Goal: Check status: Check status

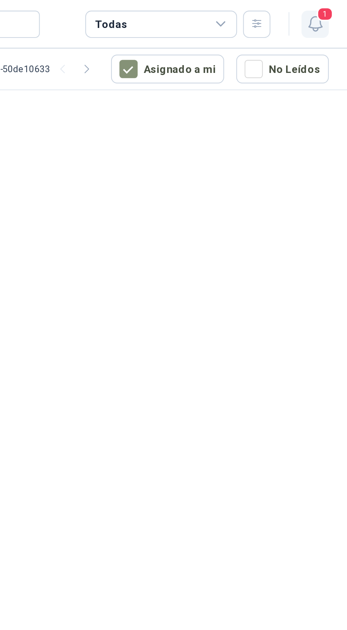
click at [334, 12] on icon "button" at bounding box center [332, 11] width 9 height 9
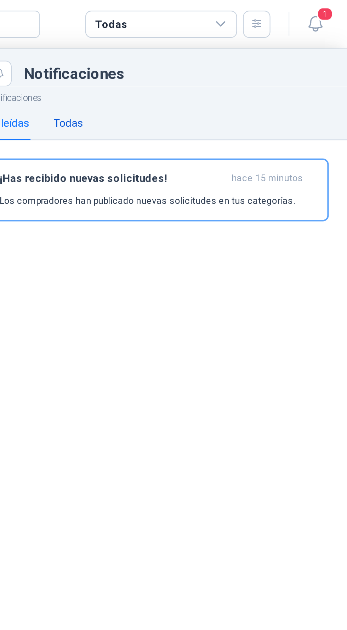
click at [220, 59] on div "Todas" at bounding box center [217, 57] width 14 height 8
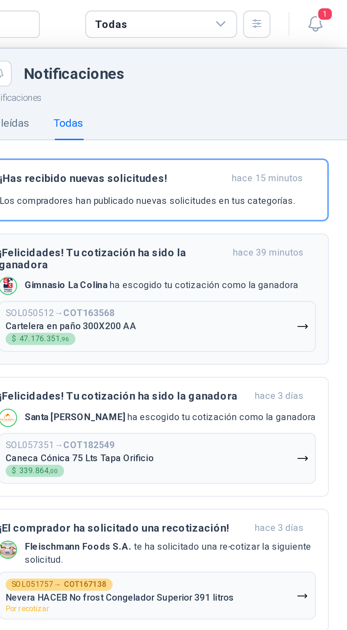
click at [279, 153] on button "SOL050512 → COT163568 Cartelera en paño 300X200 AA $ 47.176.351 ,96" at bounding box center [258, 152] width 148 height 24
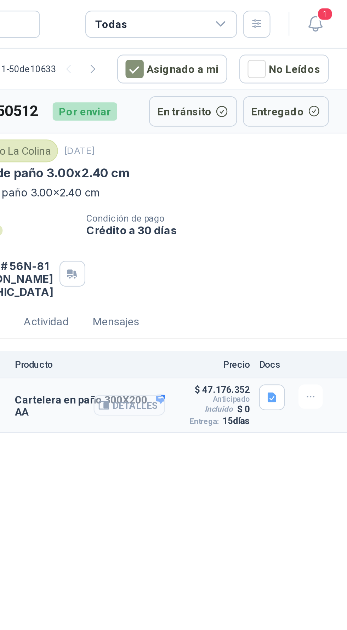
click at [236, 185] on button "Detalles" at bounding box center [245, 189] width 33 height 10
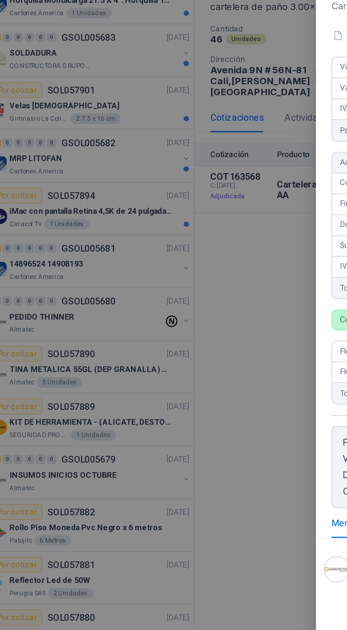
click at [177, 213] on div at bounding box center [173, 315] width 347 height 630
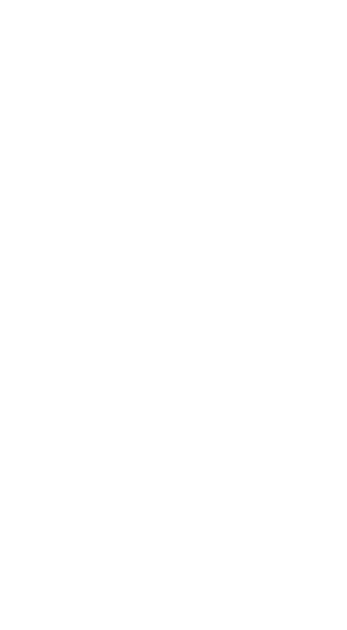
scroll to position [2, 0]
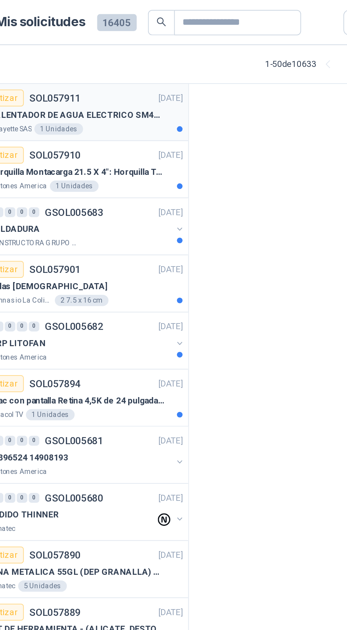
click at [106, 62] on div "Lafayette SAS 1 Unidades" at bounding box center [95, 65] width 97 height 6
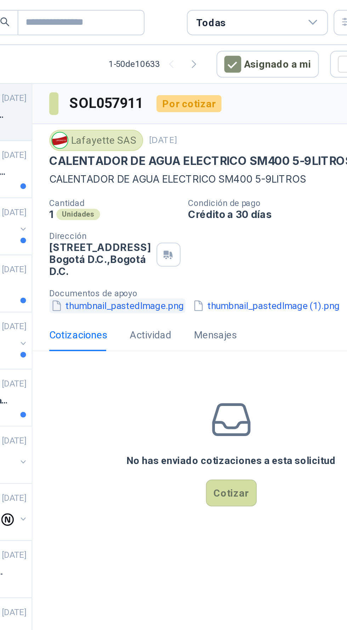
click at [197, 154] on button "thumbnail_pastedImage.png" at bounding box center [190, 153] width 68 height 7
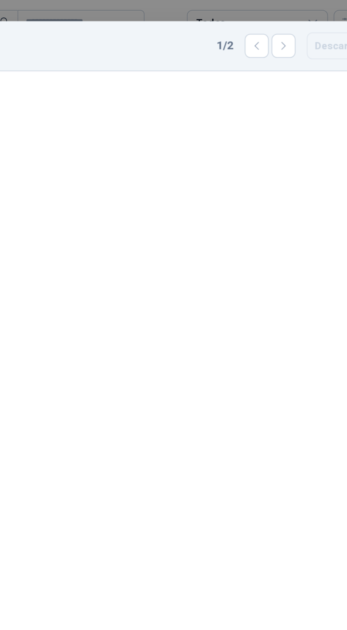
scroll to position [11, 0]
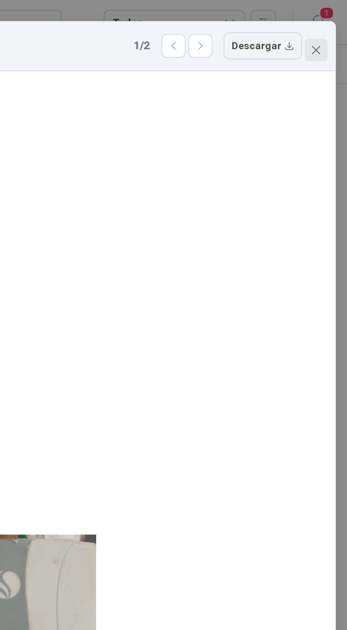
click at [329, 19] on button "Close" at bounding box center [330, 24] width 11 height 11
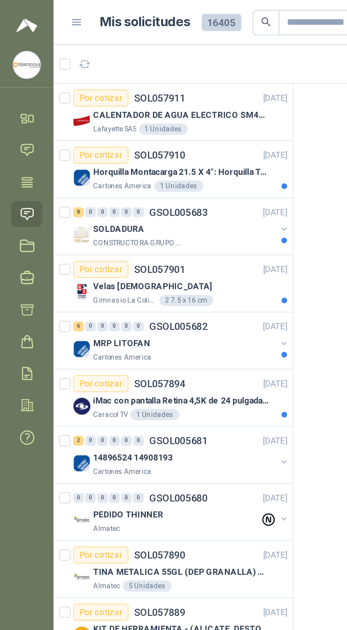
scroll to position [0, 0]
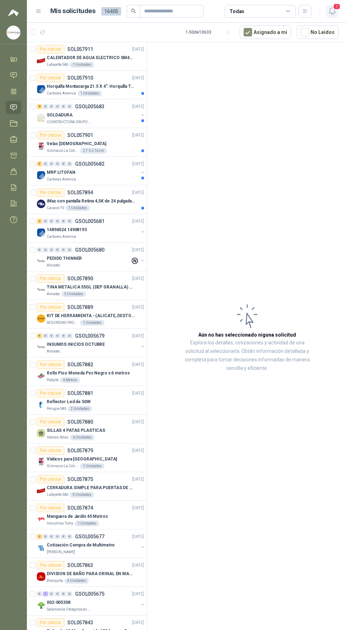
click at [331, 7] on icon "button" at bounding box center [332, 11] width 9 height 9
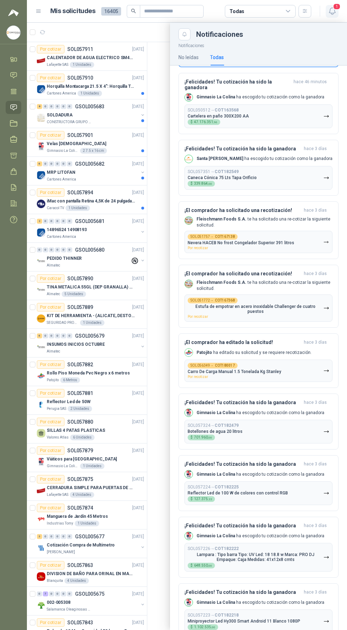
scroll to position [0, 0]
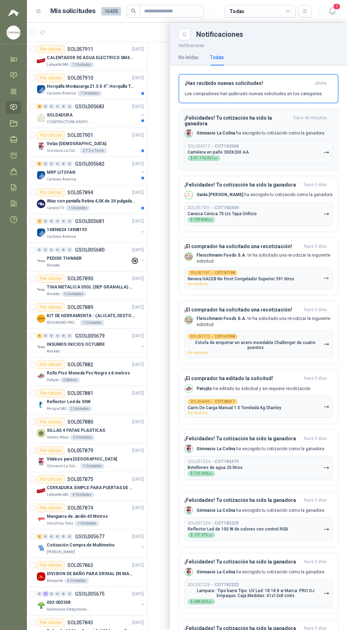
click at [285, 129] on div "¡Felicidades! Tu cotización ha sido la ganadora hace 46 minutos Gimnasio La [PE…" at bounding box center [258, 139] width 148 height 49
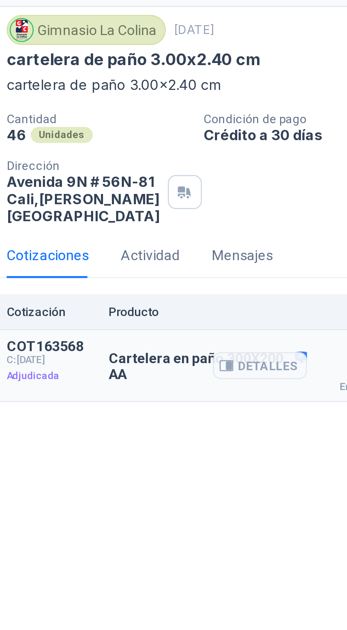
click at [212, 187] on p "Cartelera en paño 300X200 AA" at bounding box center [227, 189] width 70 height 11
click at [242, 189] on button "Detalles" at bounding box center [245, 189] width 33 height 10
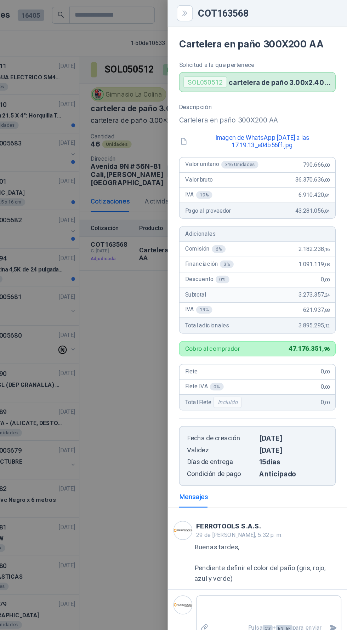
click at [162, 310] on div at bounding box center [173, 315] width 347 height 630
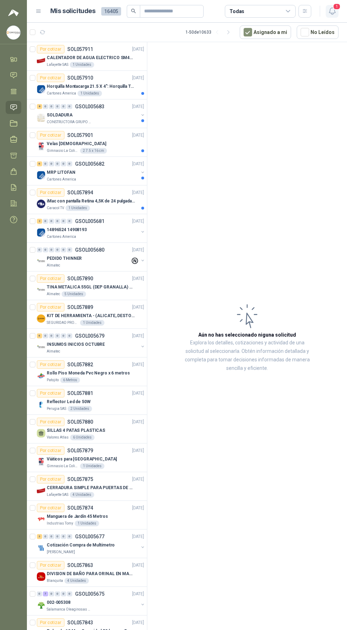
click at [334, 10] on icon "button" at bounding box center [332, 11] width 9 height 9
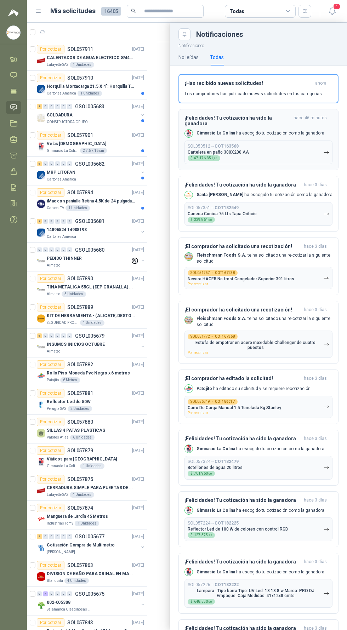
click at [288, 146] on button "SOL050512 → COT163568 Cartelera en paño 300X200 AA $ 47.176.351 ,96" at bounding box center [258, 152] width 148 height 24
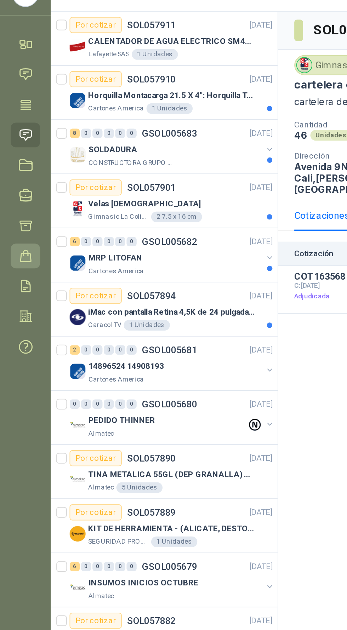
click at [10, 168] on link "Órdenes de Compra" at bounding box center [14, 171] width 16 height 13
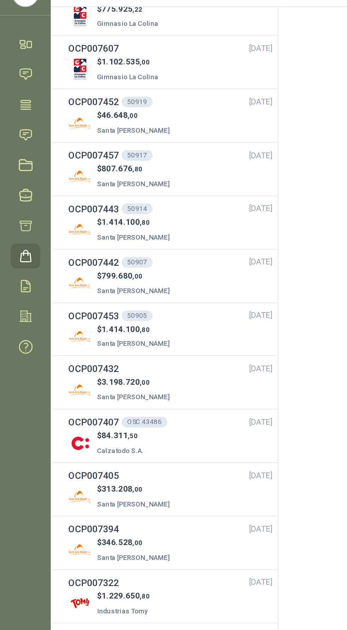
scroll to position [105, 0]
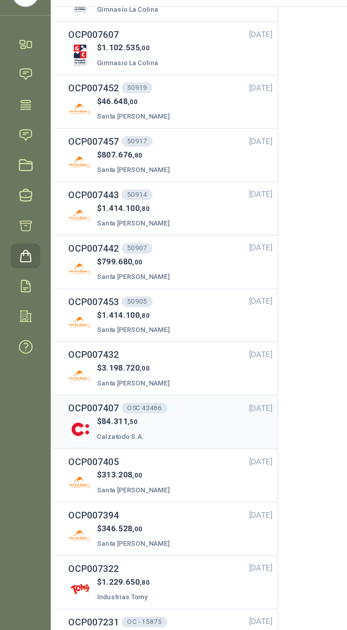
click at [108, 262] on div "$ 84.311 ,50 Calzatodo S.A." at bounding box center [90, 263] width 108 height 15
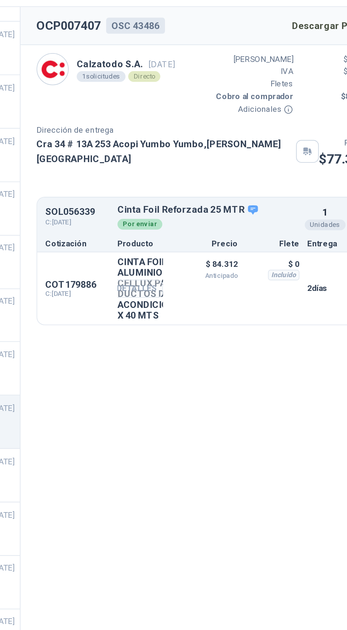
click at [209, 185] on button "Detalles" at bounding box center [205, 189] width 33 height 10
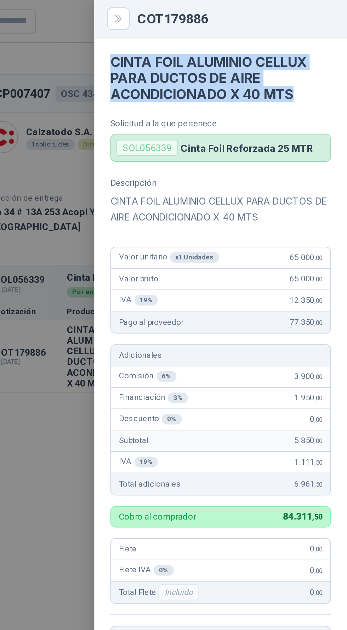
copy h4 "CINTA FOIL ALUMINIO CELLUX PARA DUCTOS DE AIRE ACONDICIONADO X 40 MTS"
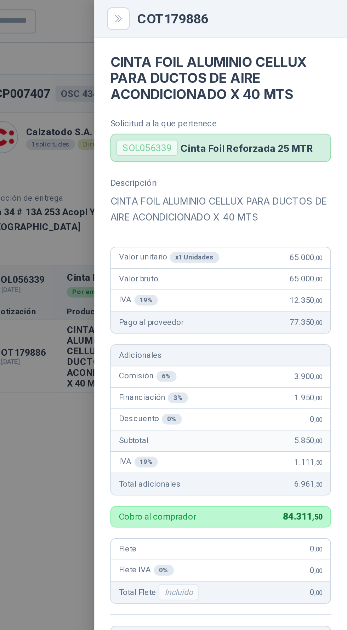
click at [182, 214] on div at bounding box center [173, 315] width 347 height 630
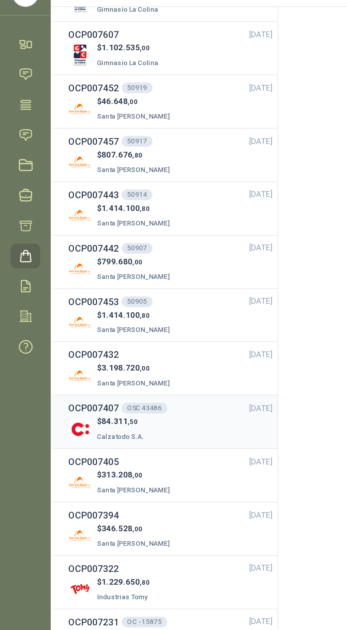
click at [56, 261] on p "$ 84.311 ,50" at bounding box center [64, 259] width 26 height 7
